Goal: Task Accomplishment & Management: Manage account settings

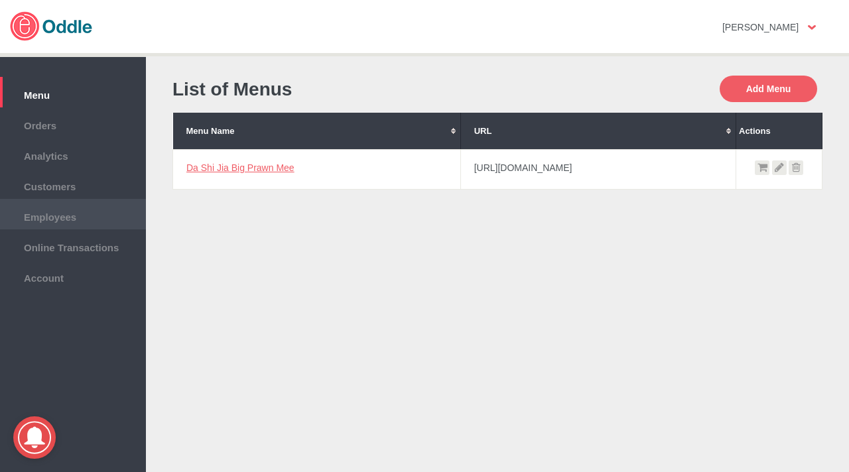
click at [80, 222] on span "Employees" at bounding box center [73, 215] width 133 height 15
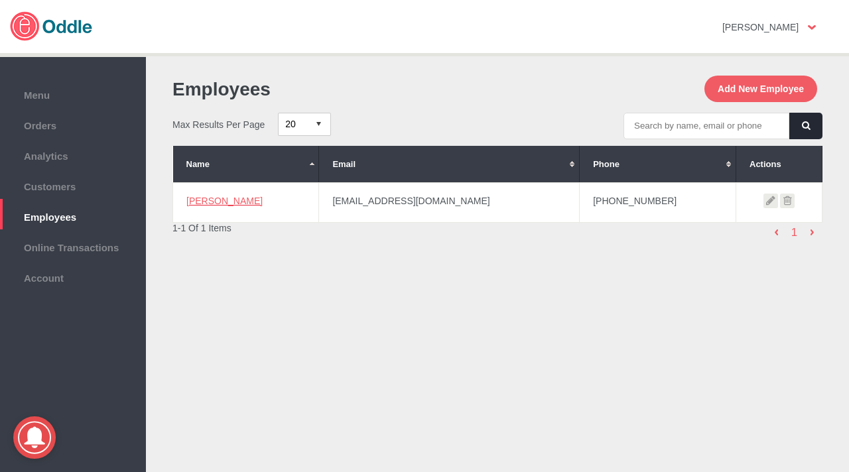
click at [769, 202] on icon at bounding box center [771, 201] width 15 height 15
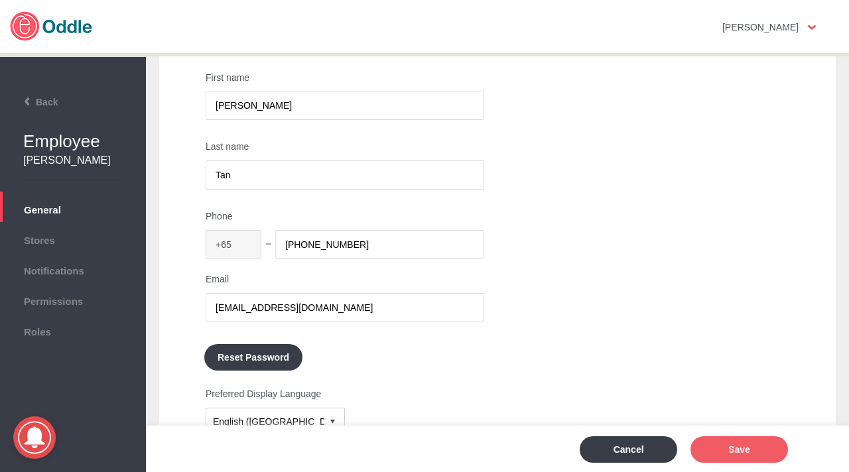
scroll to position [187, 0]
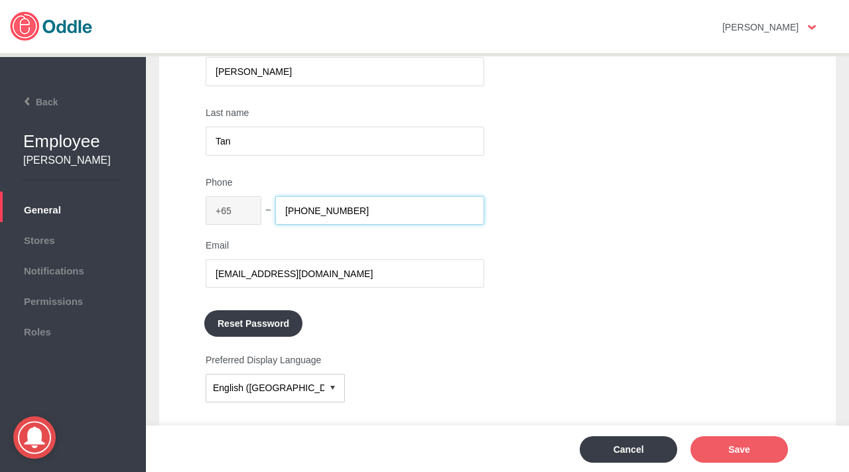
click at [298, 213] on input "[PHONE_NUMBER]" at bounding box center [379, 210] width 209 height 29
type input "91183428"
click at [743, 453] on button "Save" at bounding box center [740, 449] width 98 height 27
